Goal: Information Seeking & Learning: Learn about a topic

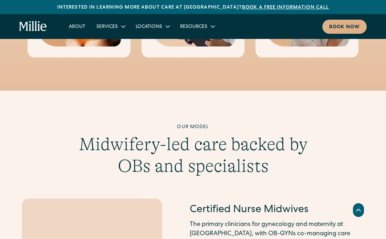
scroll to position [580, 0]
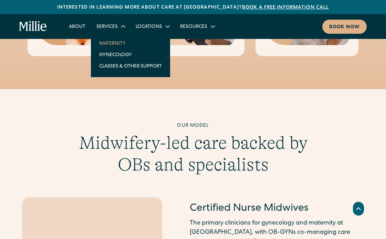
click at [106, 42] on link "Maternity" at bounding box center [131, 43] width 74 height 11
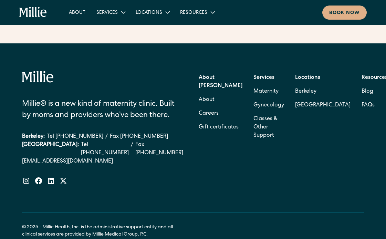
scroll to position [2878, 0]
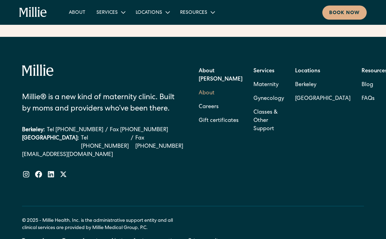
click at [204, 86] on link "About" at bounding box center [207, 93] width 16 height 14
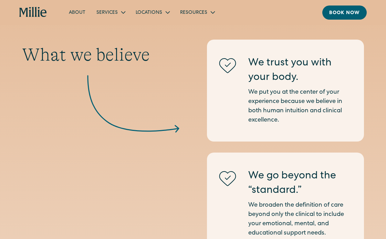
scroll to position [678, 0]
